Goal: Task Accomplishment & Management: Use online tool/utility

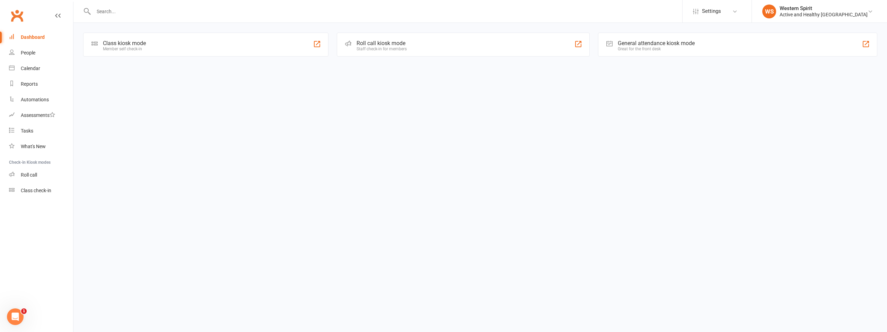
click at [382, 45] on div "Roll call kiosk mode" at bounding box center [382, 43] width 50 height 7
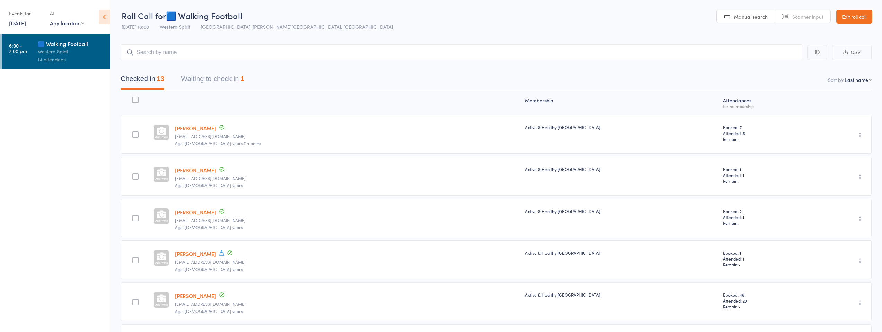
click at [26, 22] on link "[DATE]" at bounding box center [17, 23] width 17 height 8
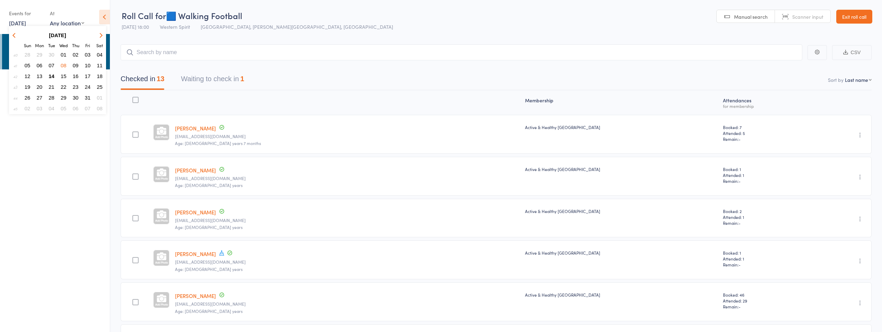
click at [65, 76] on span "15" at bounding box center [64, 76] width 6 height 6
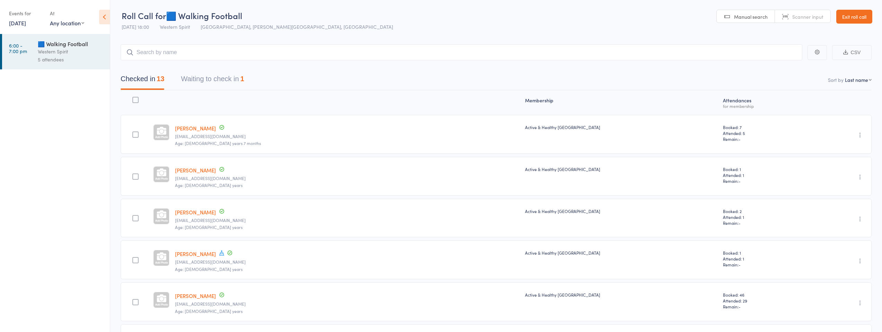
click at [61, 56] on div "5 attendees" at bounding box center [71, 59] width 66 height 8
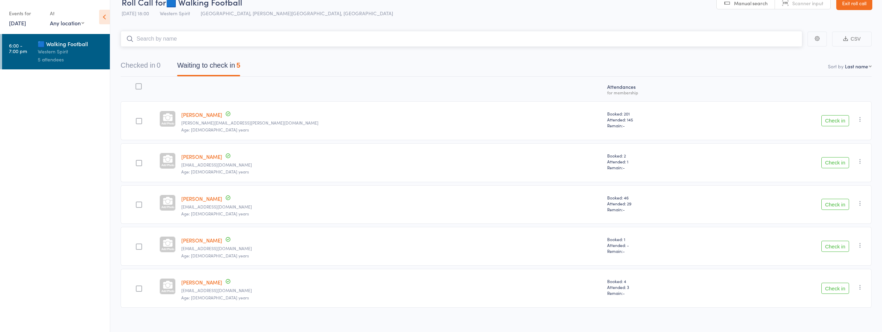
scroll to position [20, 0]
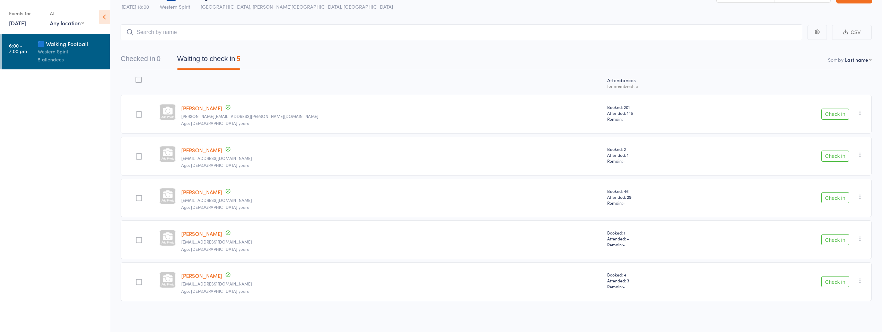
click at [207, 108] on link "[PERSON_NAME]" at bounding box center [201, 107] width 41 height 7
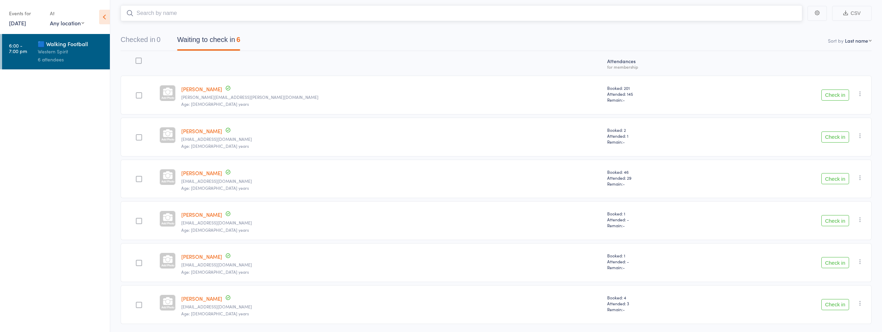
scroll to position [27, 0]
